Goal: Entertainment & Leisure: Consume media (video, audio)

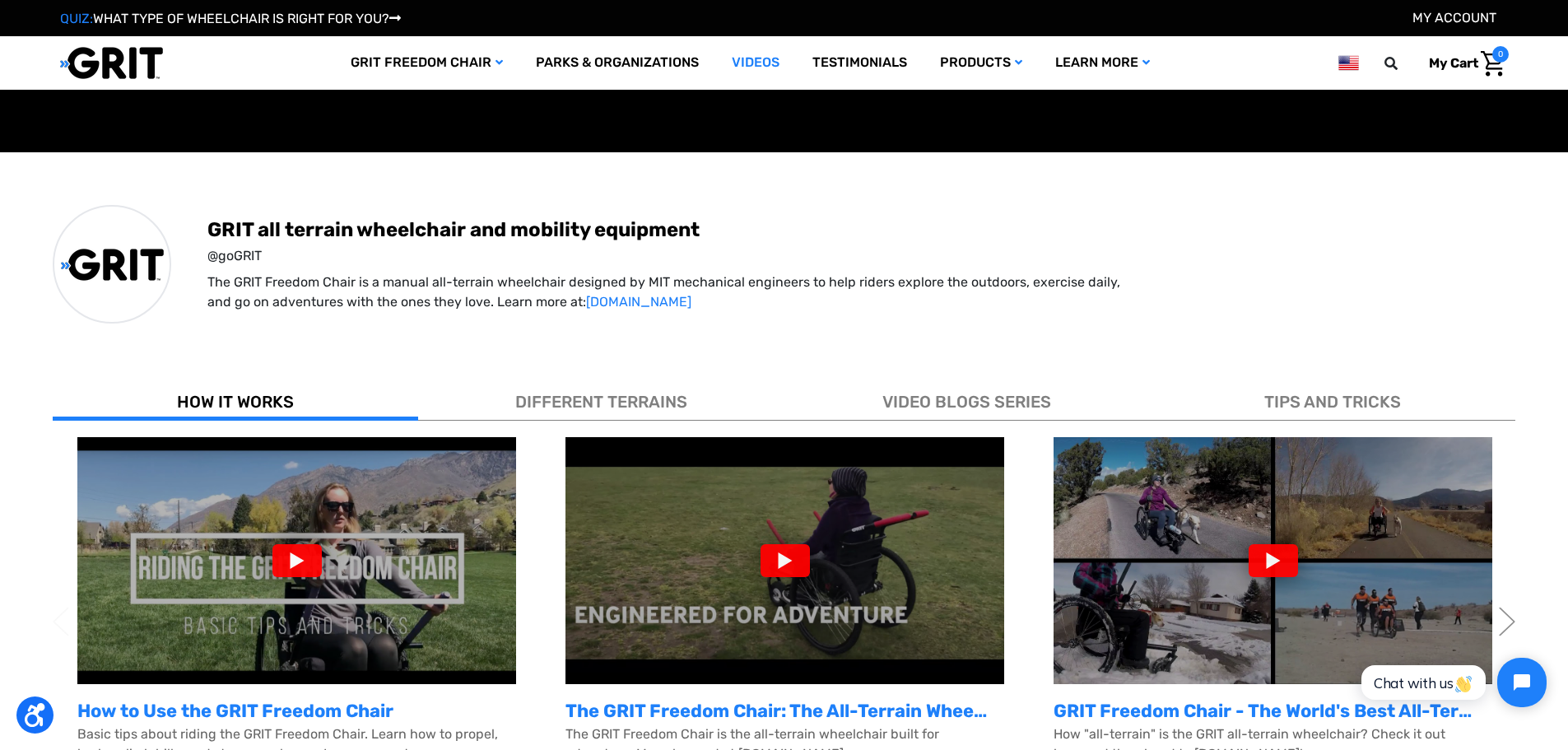
scroll to position [329, 0]
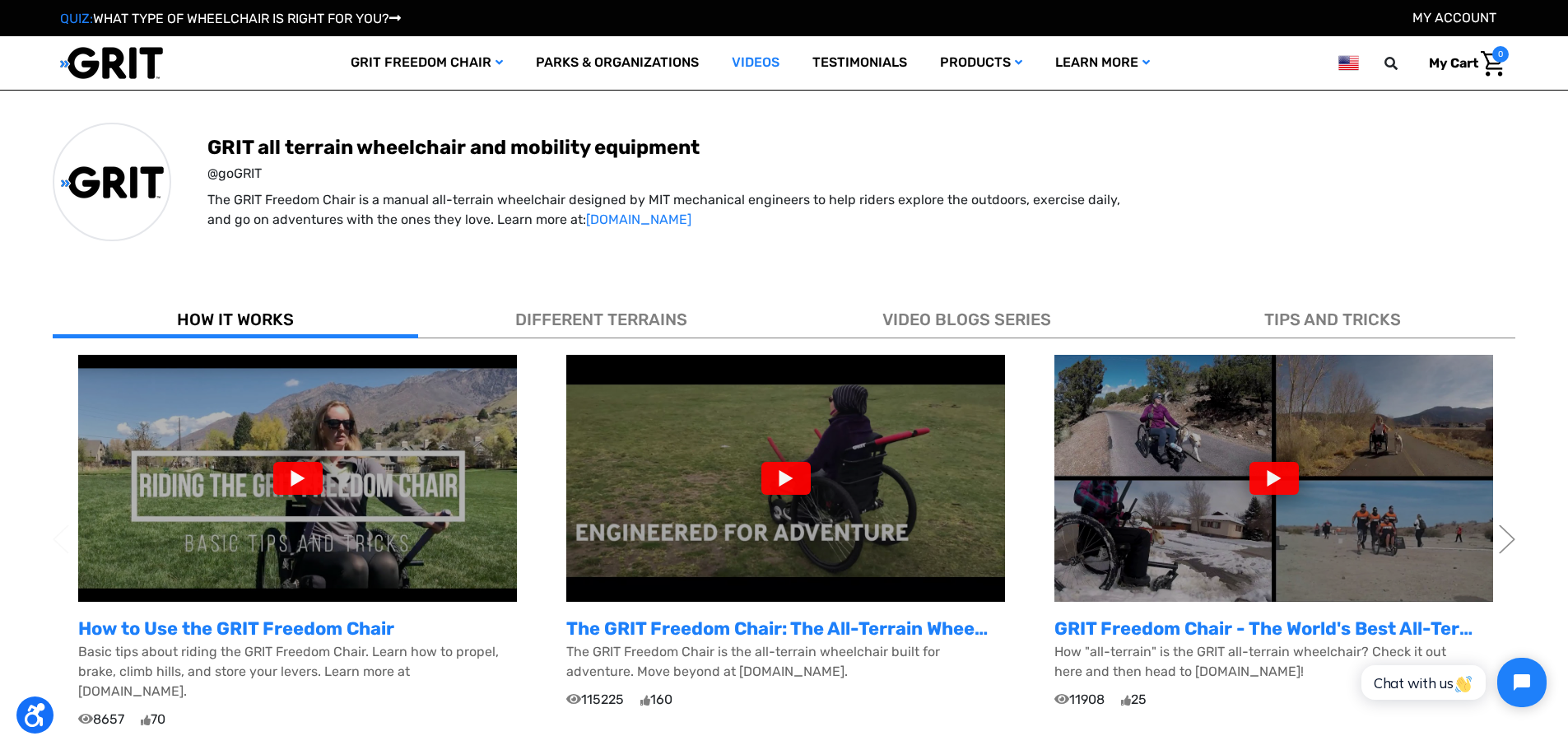
click at [713, 529] on img at bounding box center [785, 478] width 439 height 247
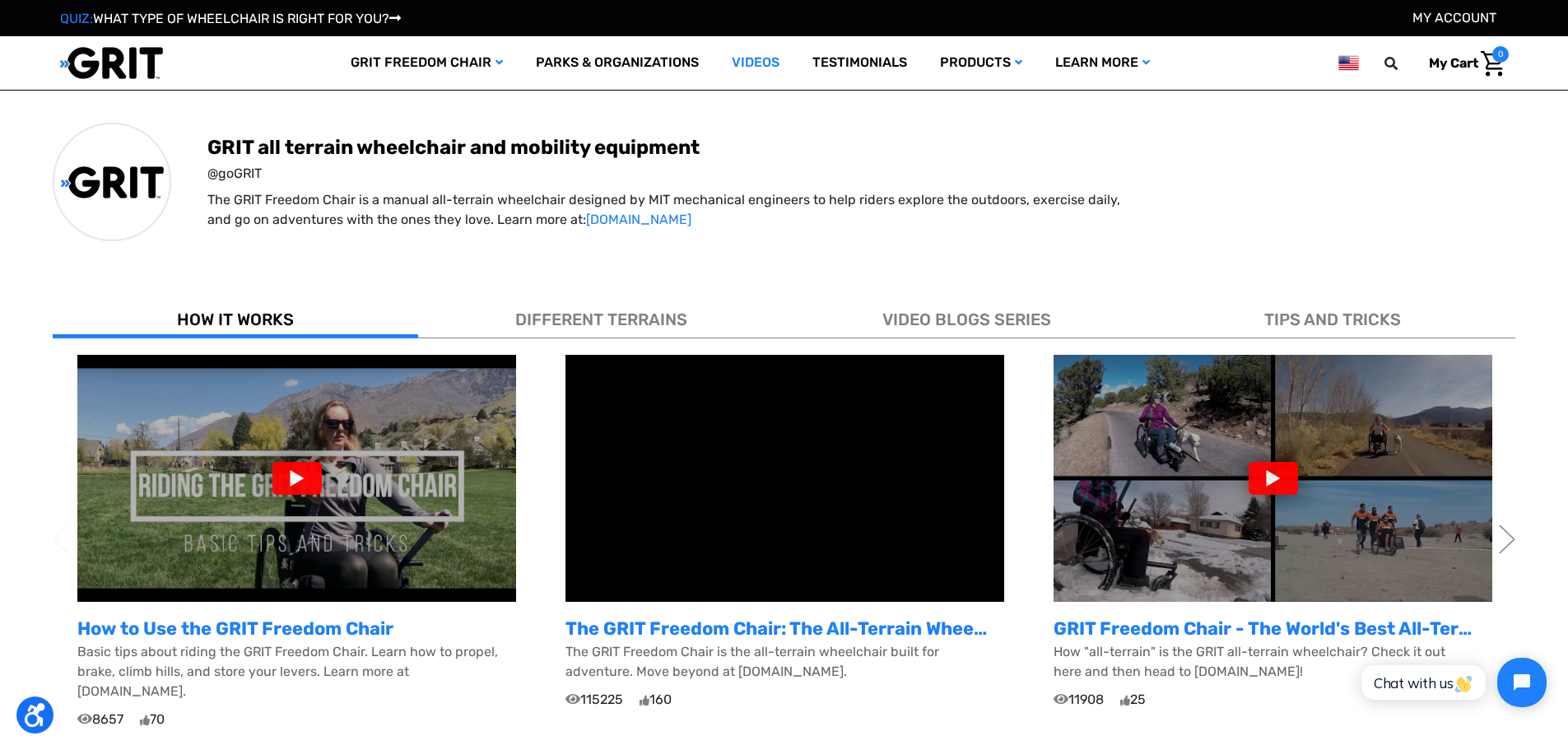
click at [958, 311] on span "VIDEO BLOGS SERIES" at bounding box center [967, 319] width 168 height 20
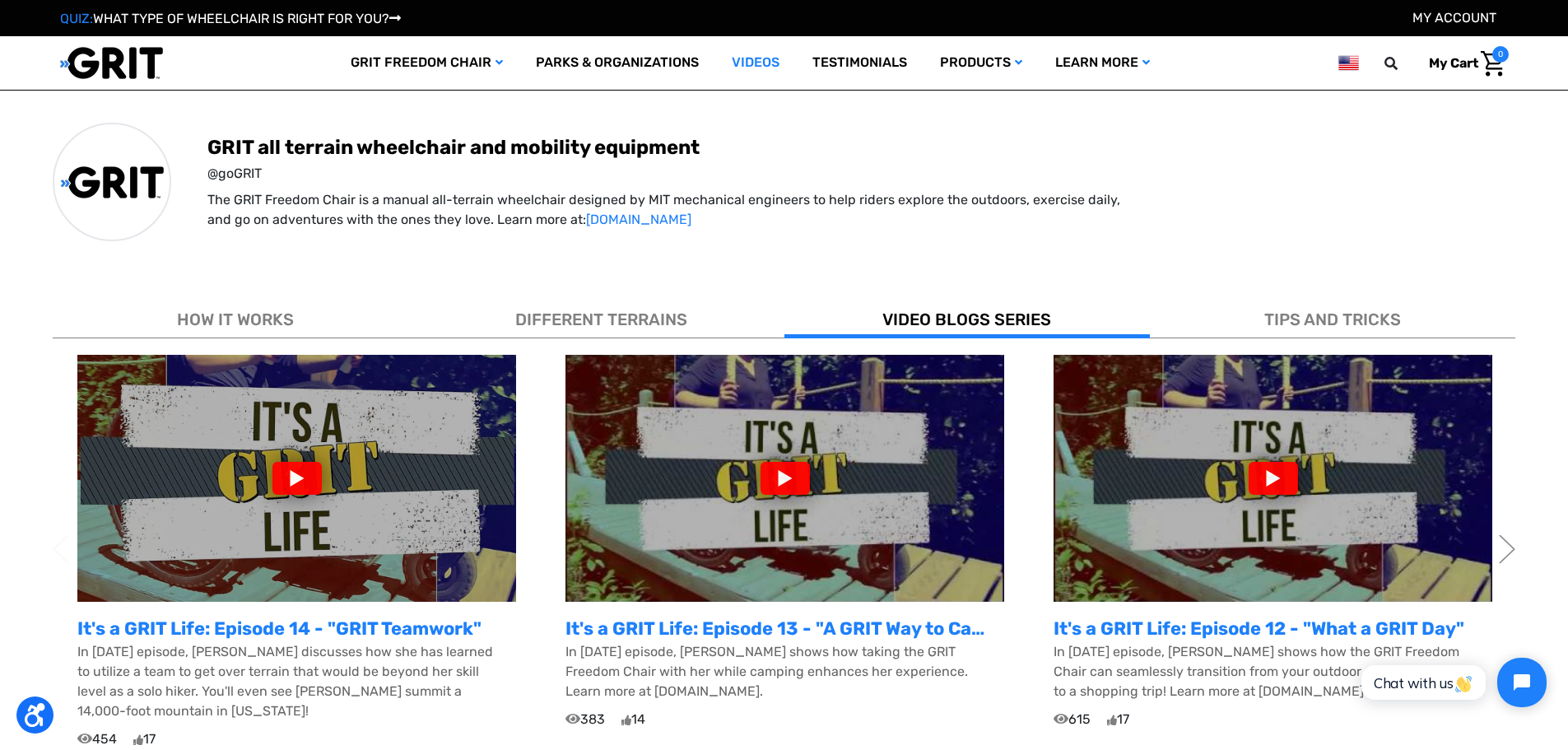
click at [783, 476] on div at bounding box center [785, 478] width 50 height 33
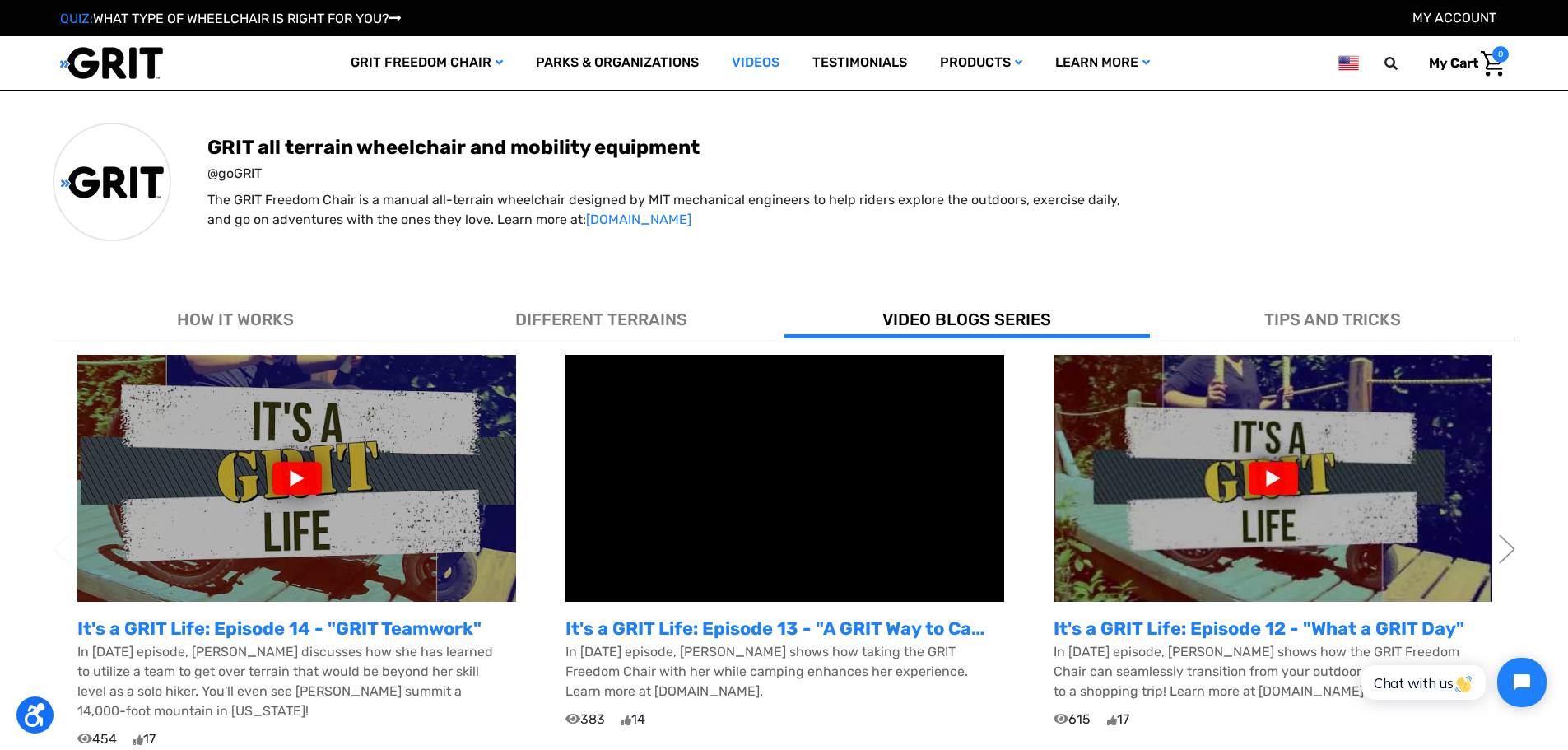
click at [1277, 485] on div at bounding box center [1274, 478] width 50 height 33
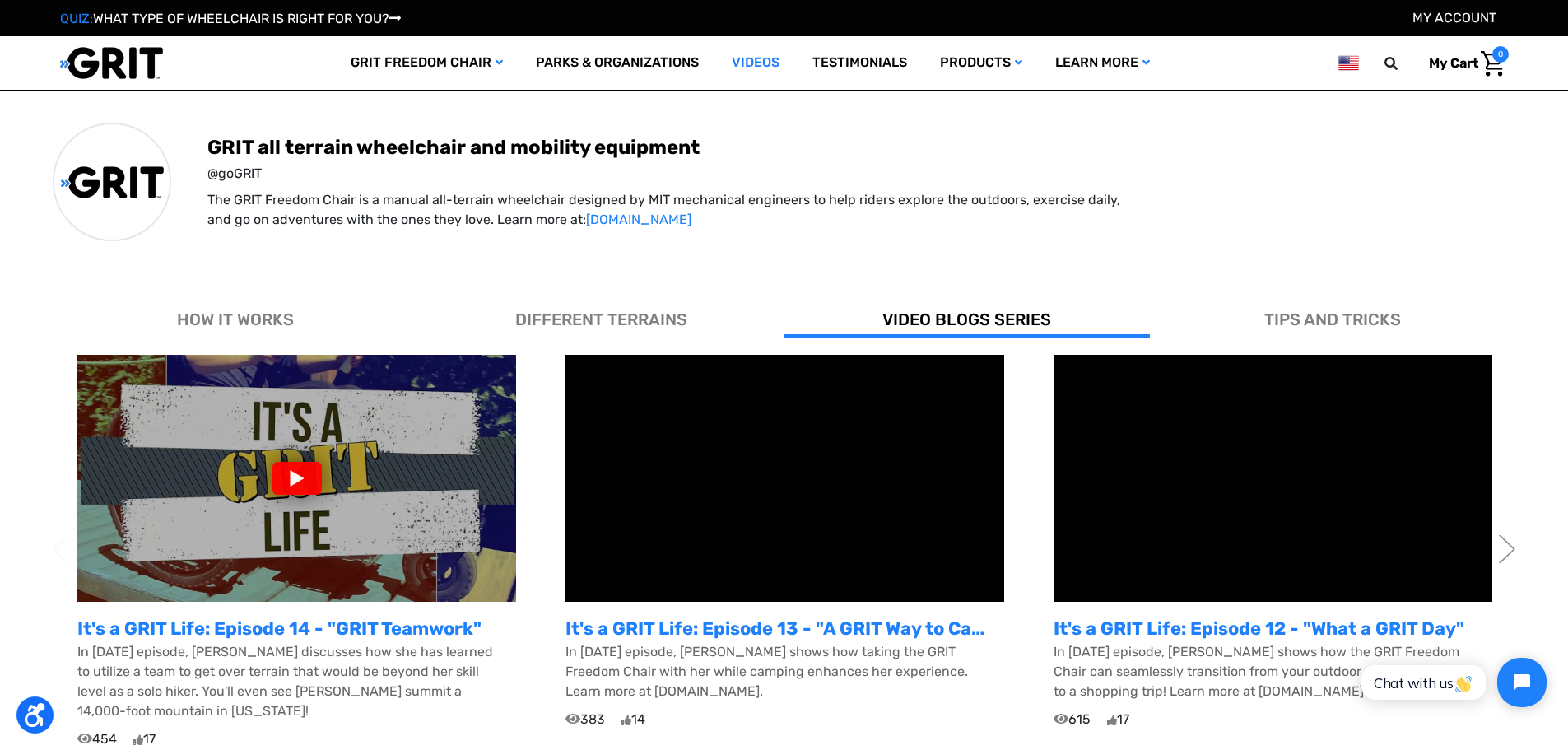
click at [1353, 323] on span "TIPS AND TRICKS" at bounding box center [1332, 319] width 137 height 20
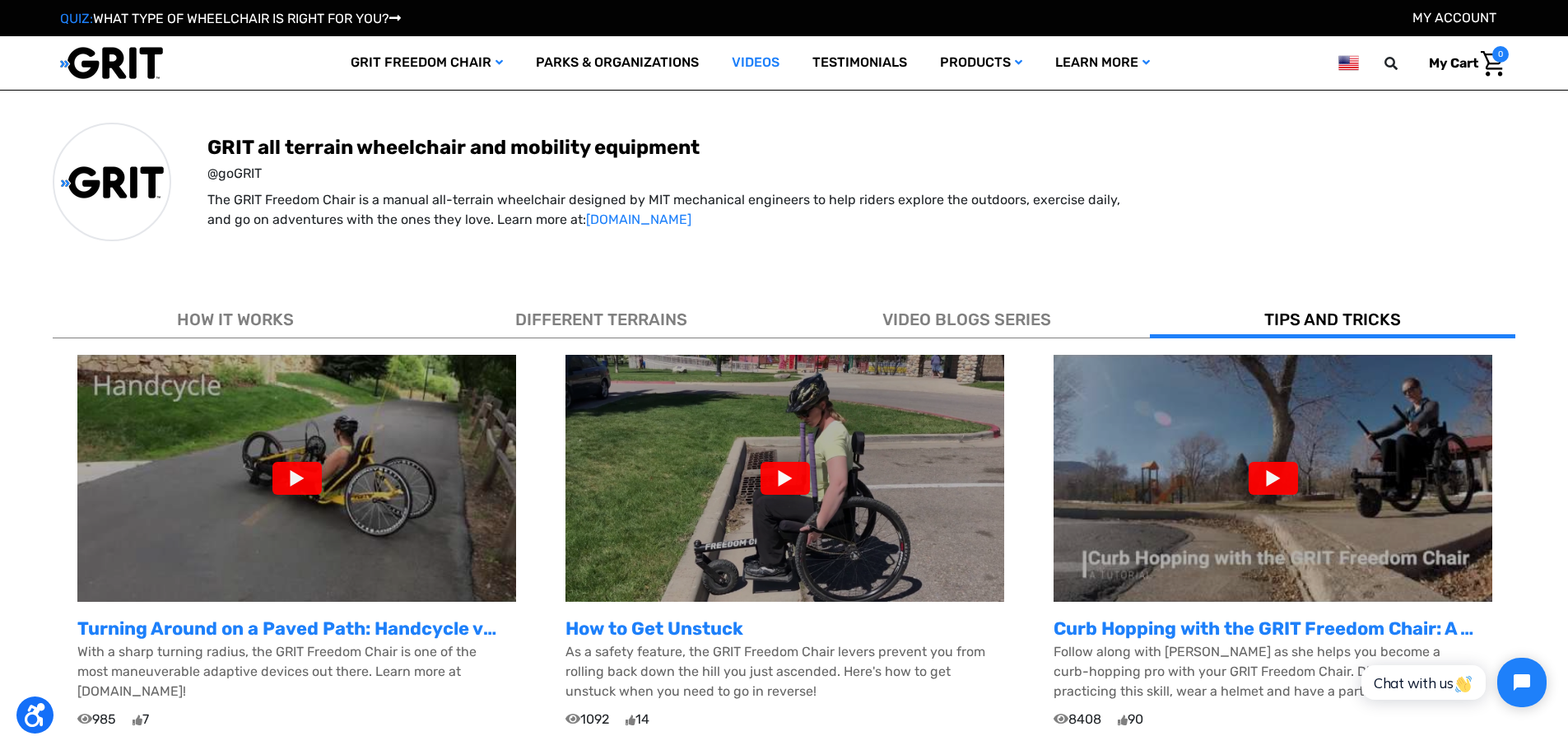
click at [293, 479] on div at bounding box center [297, 478] width 50 height 33
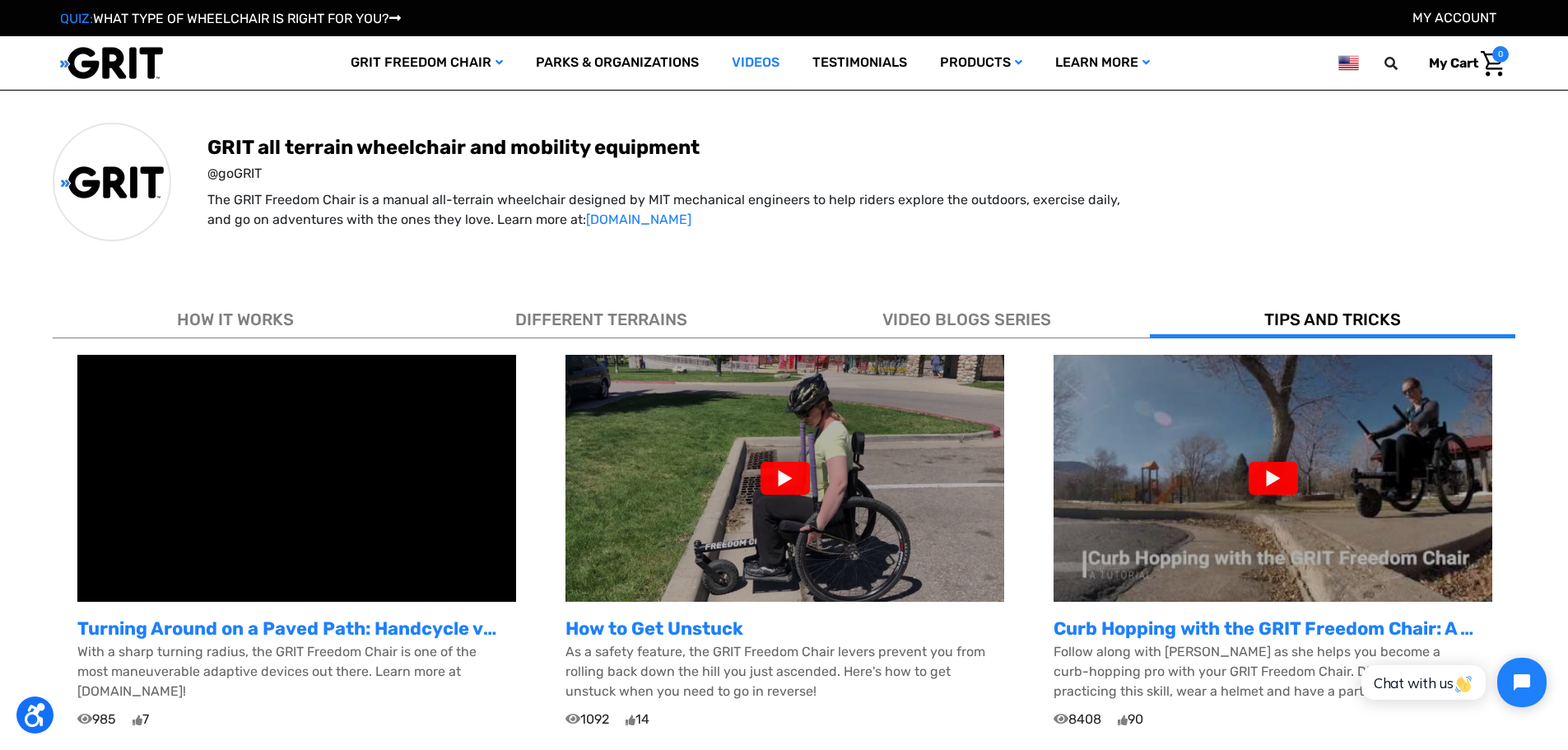
scroll to position [247, 0]
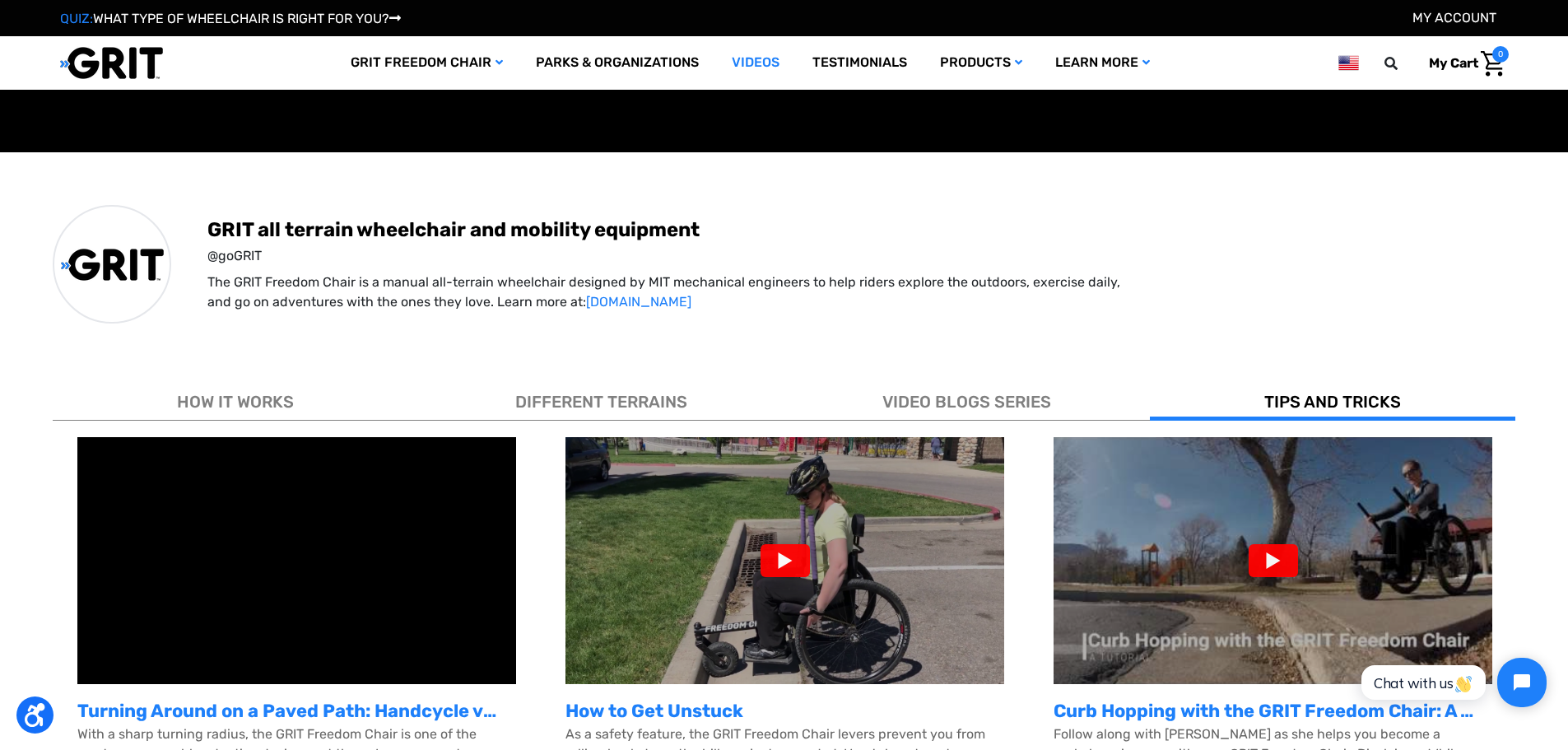
click at [790, 559] on div at bounding box center [785, 560] width 50 height 33
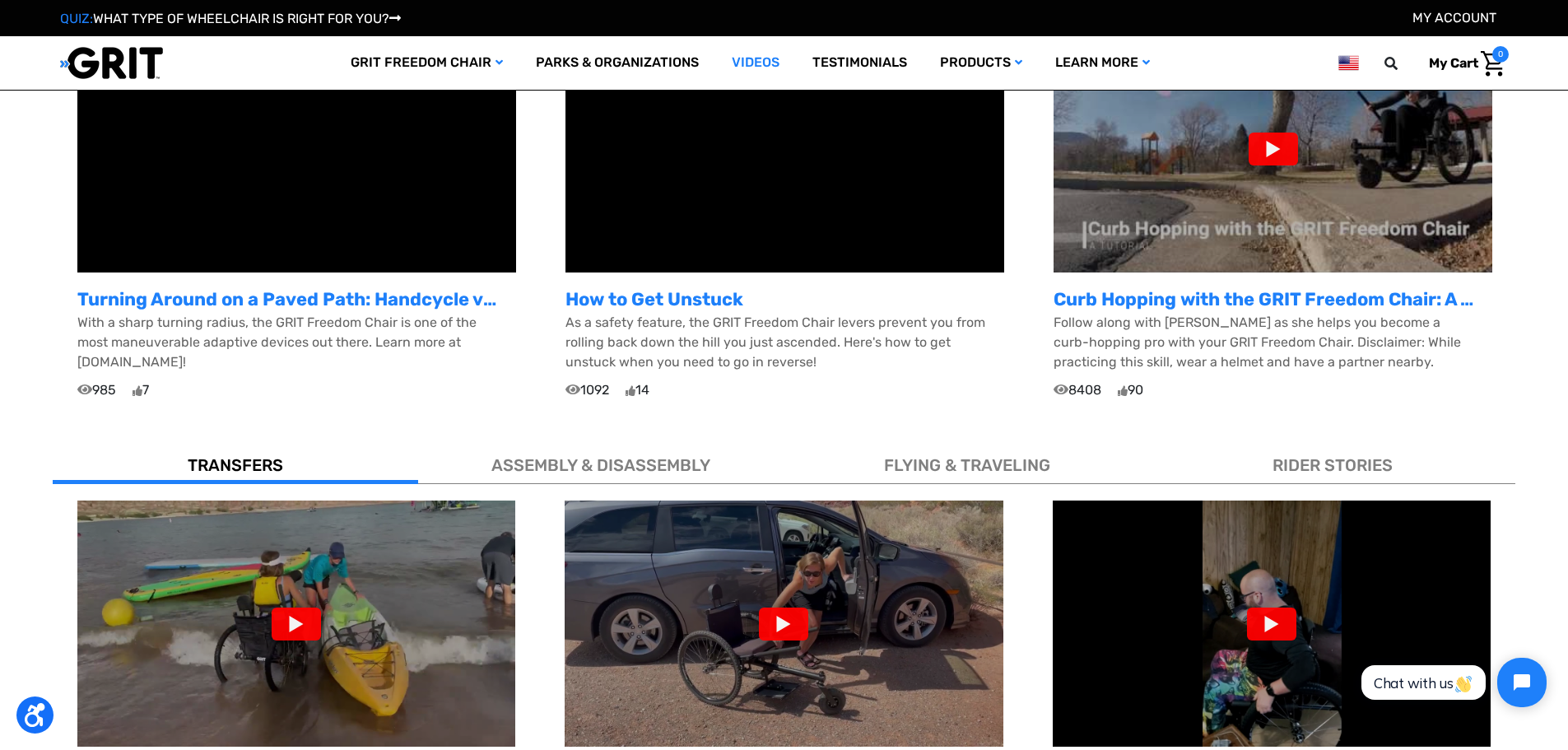
scroll to position [741, 0]
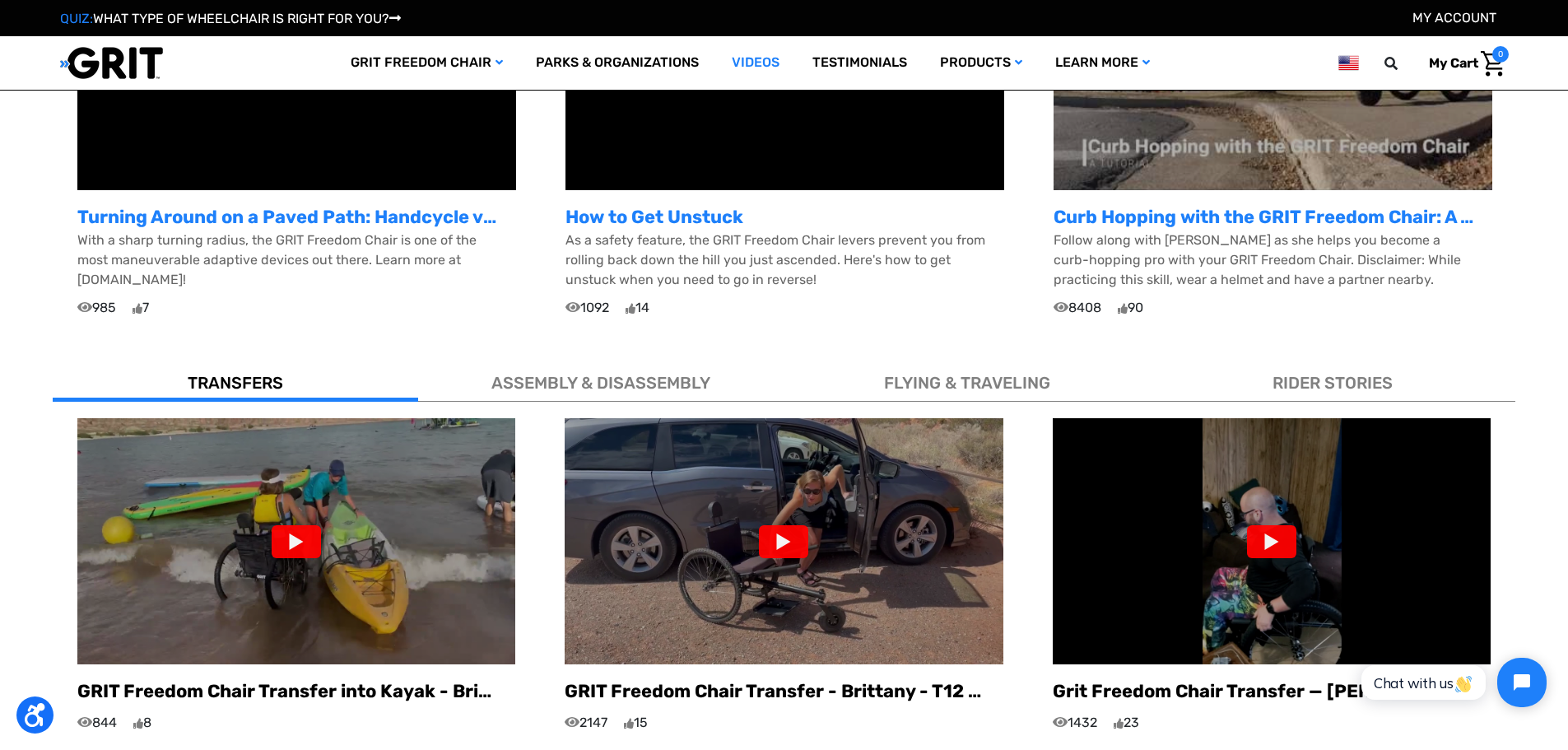
click at [308, 538] on div at bounding box center [296, 541] width 50 height 33
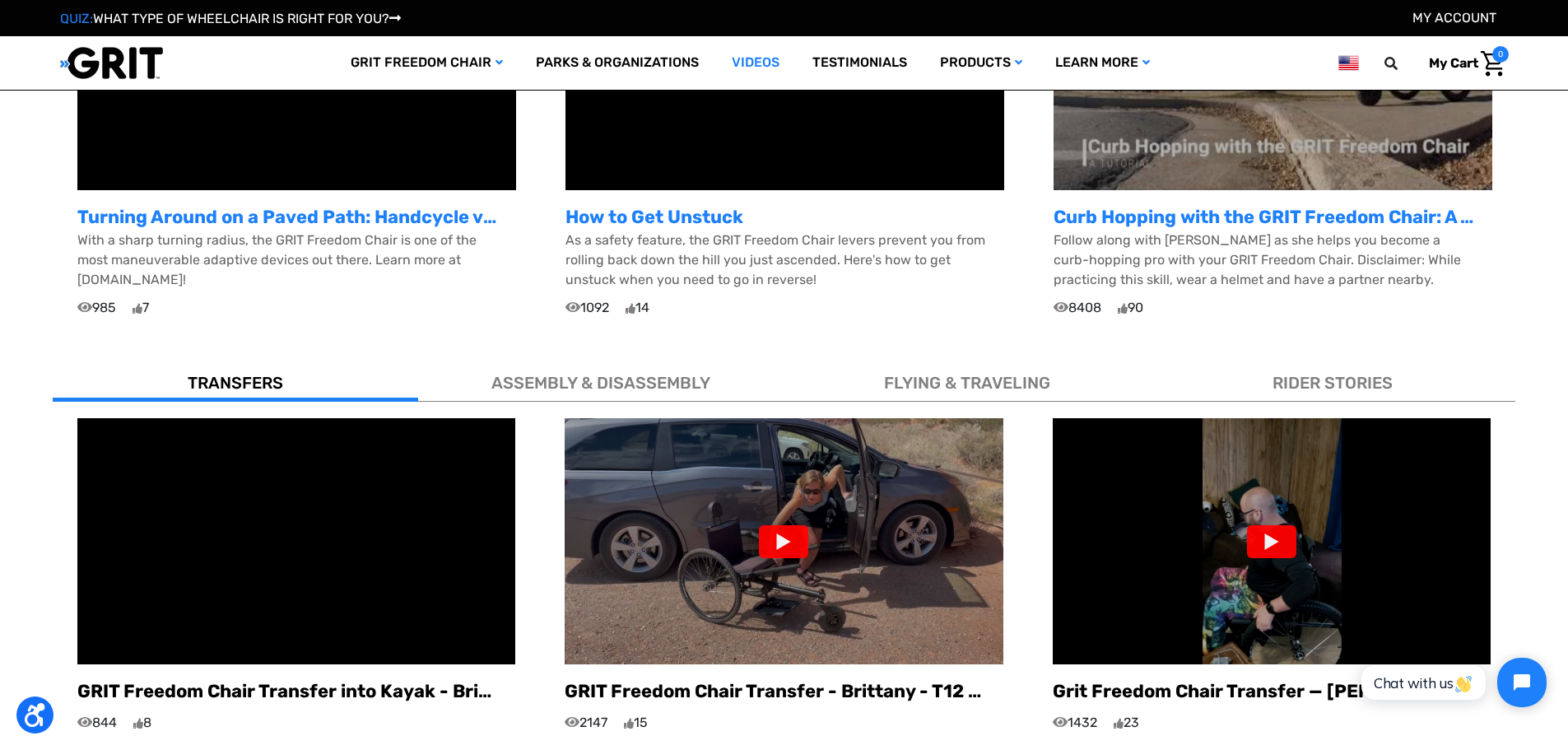
click at [1116, 560] on img at bounding box center [1272, 542] width 438 height 246
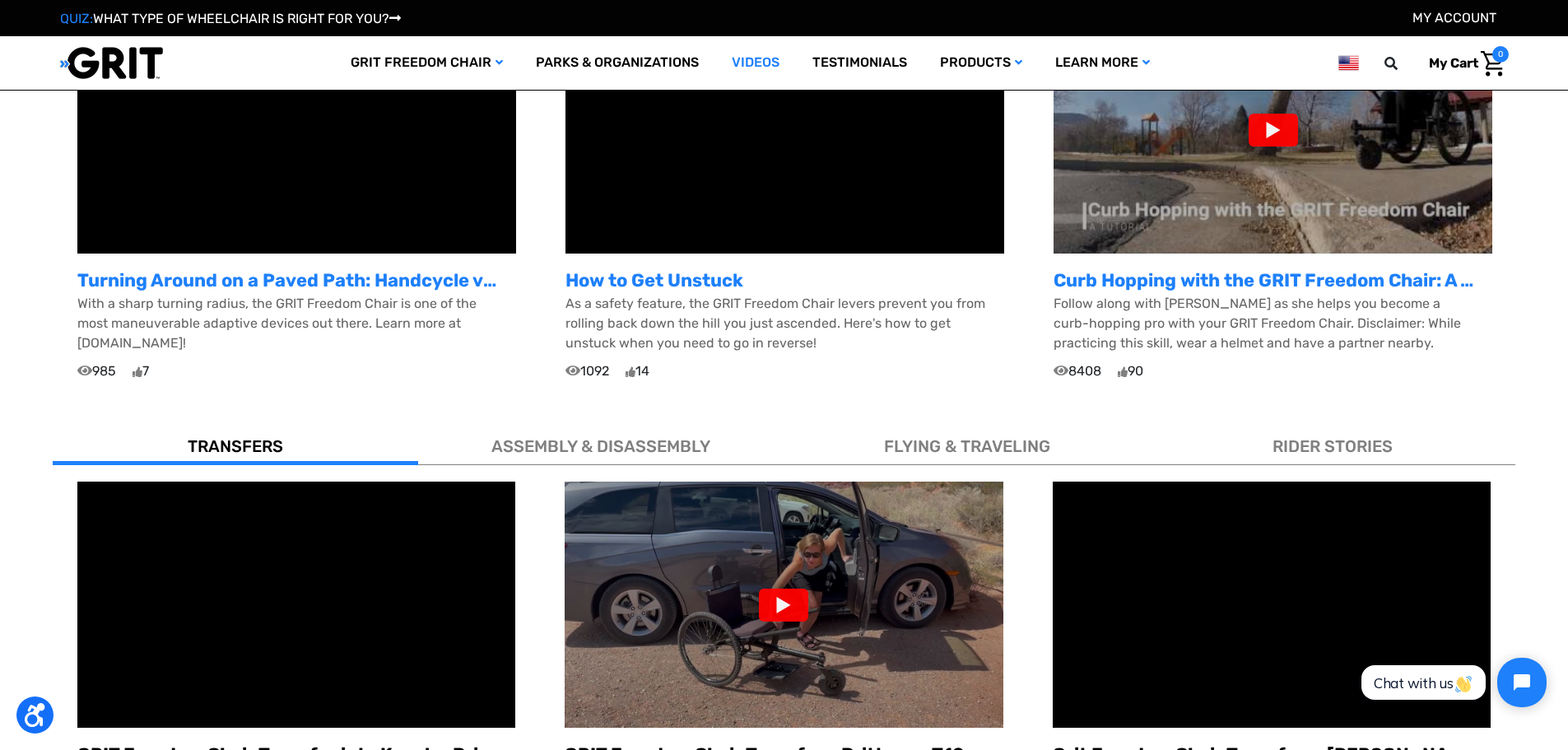
scroll to position [659, 0]
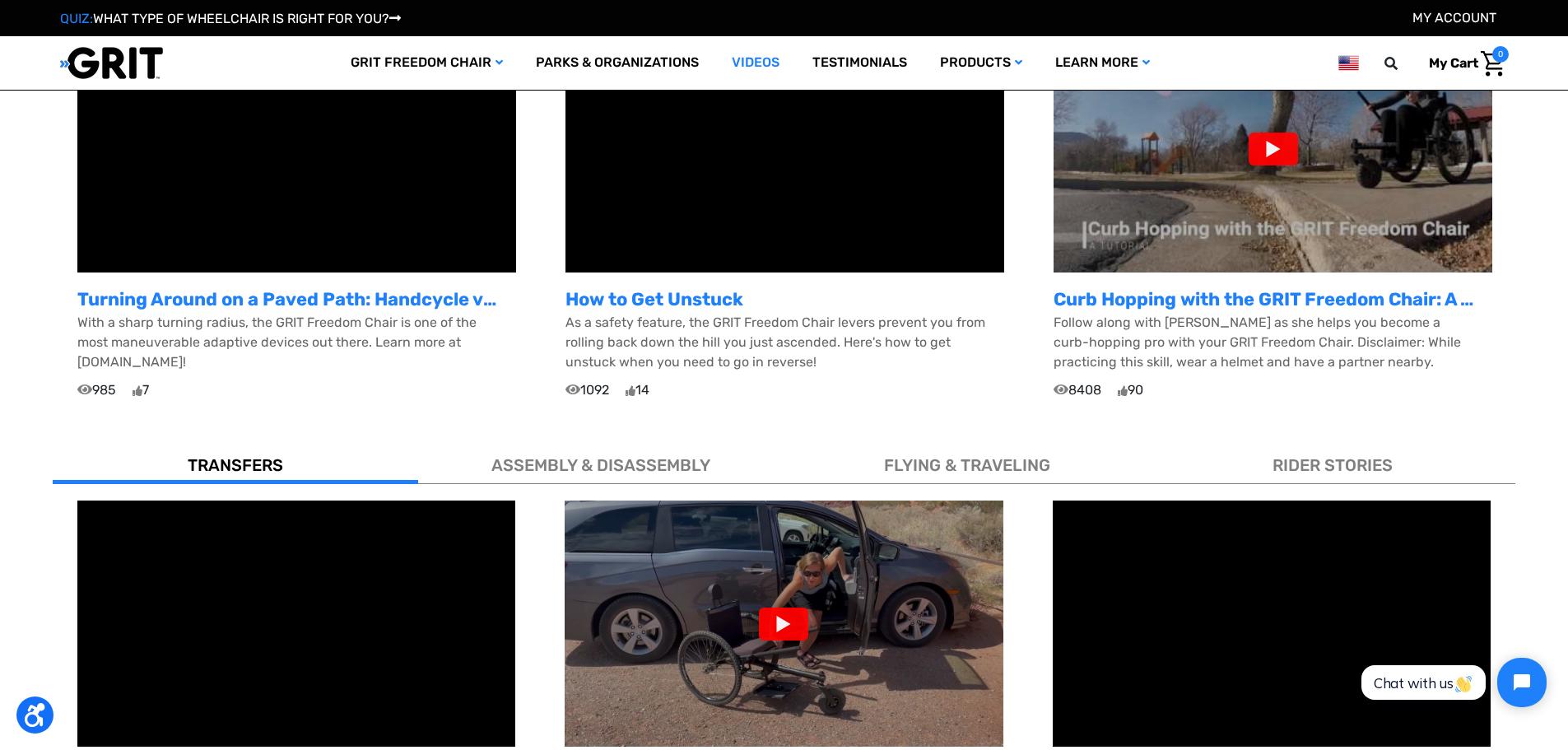
click at [1341, 379] on div "Curb Hopping with the GRIT Freedom Chair: A Tutorial Follow along with [PERSON_…" at bounding box center [1273, 213] width 488 height 375
click at [1288, 467] on span "RIDER STORIES" at bounding box center [1333, 465] width 121 height 20
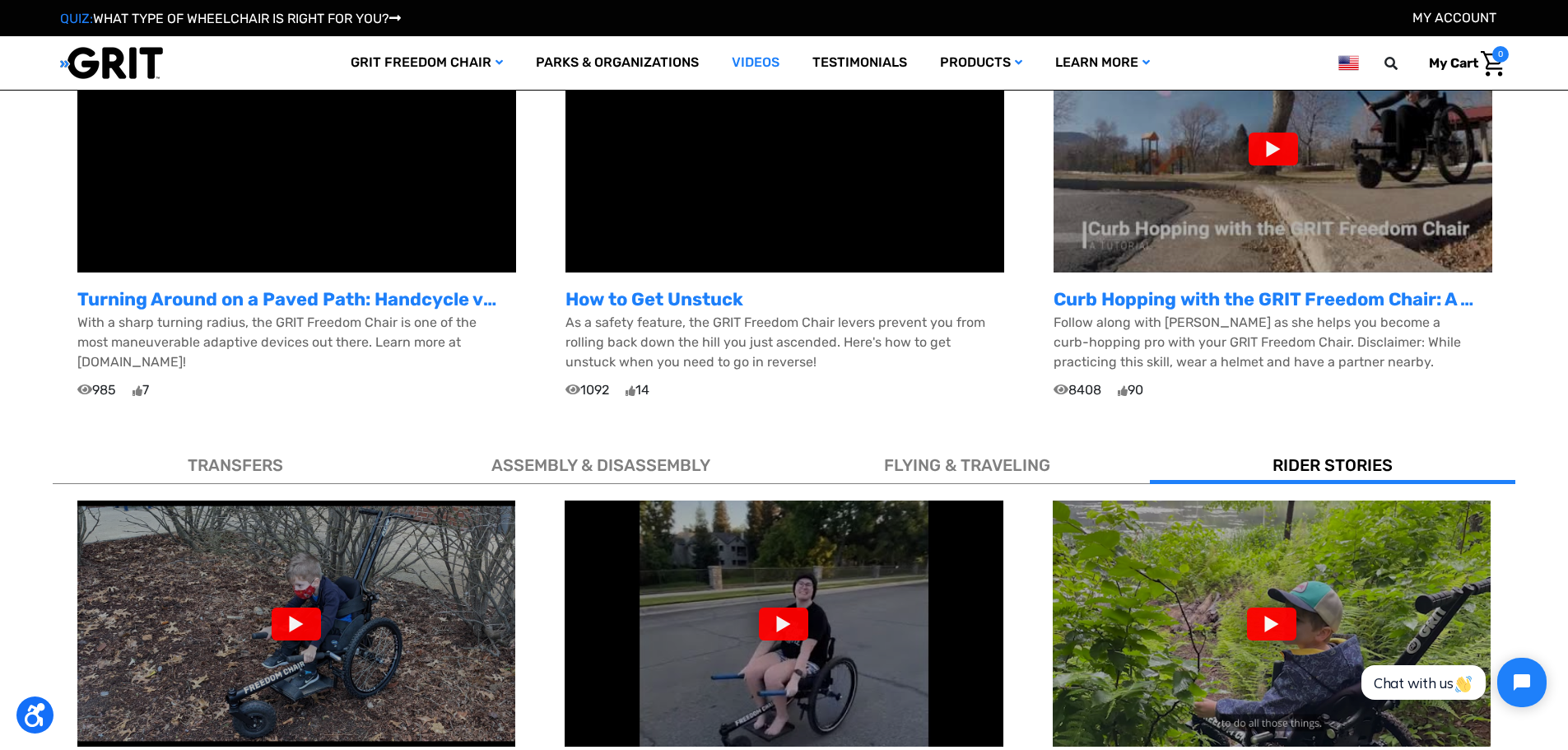
click at [1299, 463] on span "RIDER STORIES" at bounding box center [1333, 465] width 121 height 20
click at [1278, 608] on div at bounding box center [1272, 623] width 50 height 33
